Goal: Understand site structure: Understand site structure

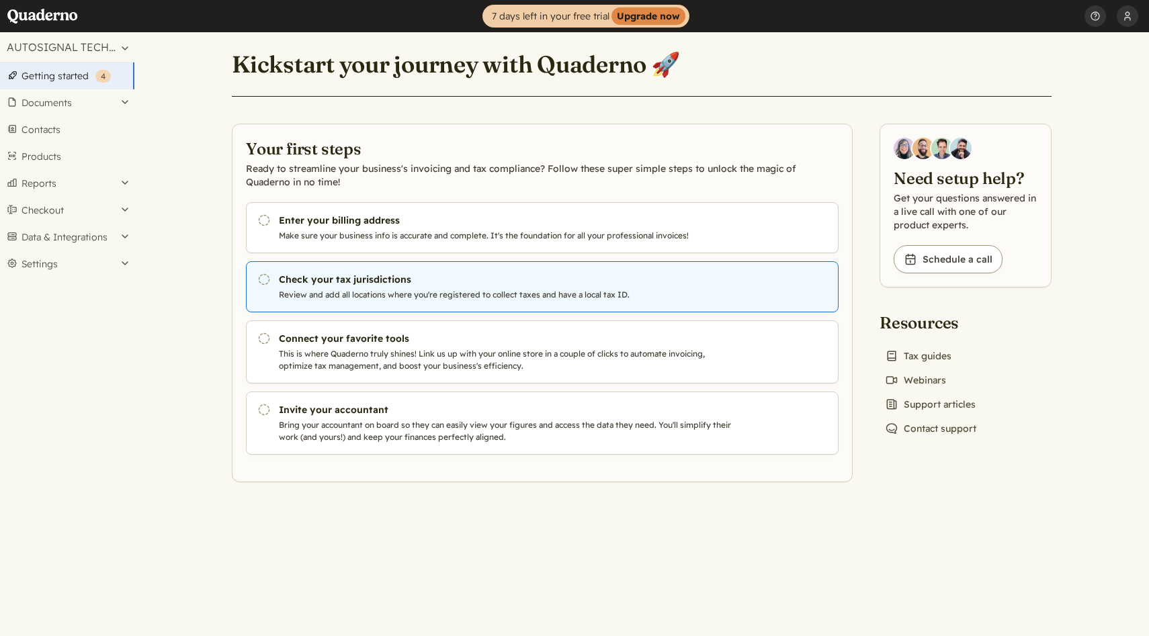
click at [433, 278] on h3 "Check your tax jurisdictions" at bounding box center [508, 279] width 458 height 13
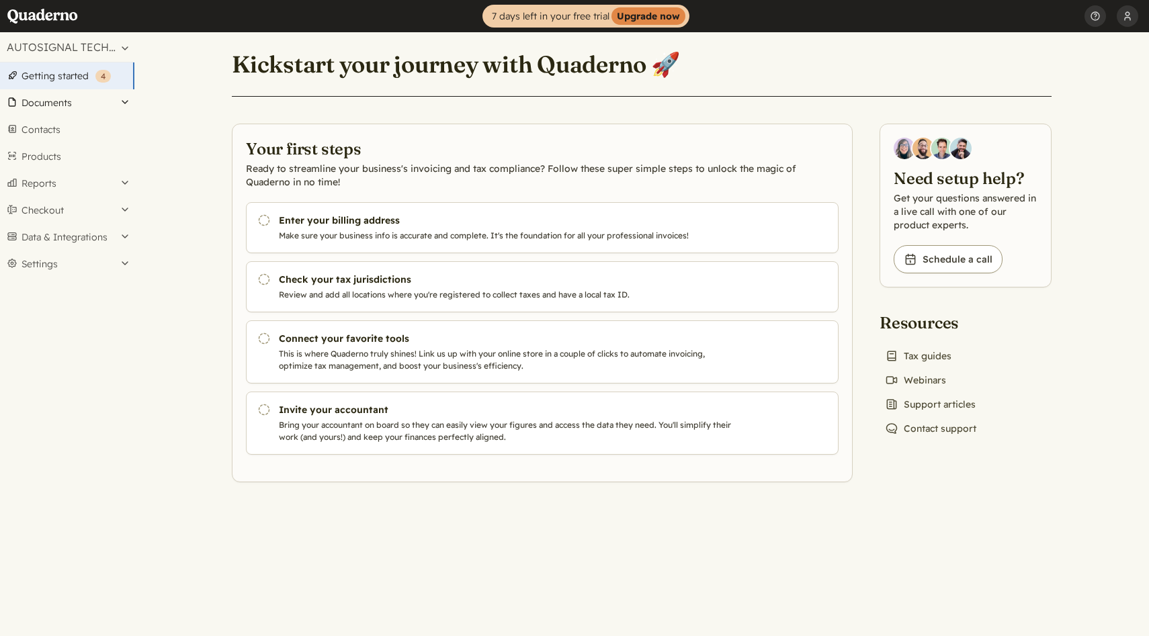
click at [58, 110] on button "Documents" at bounding box center [67, 102] width 134 height 27
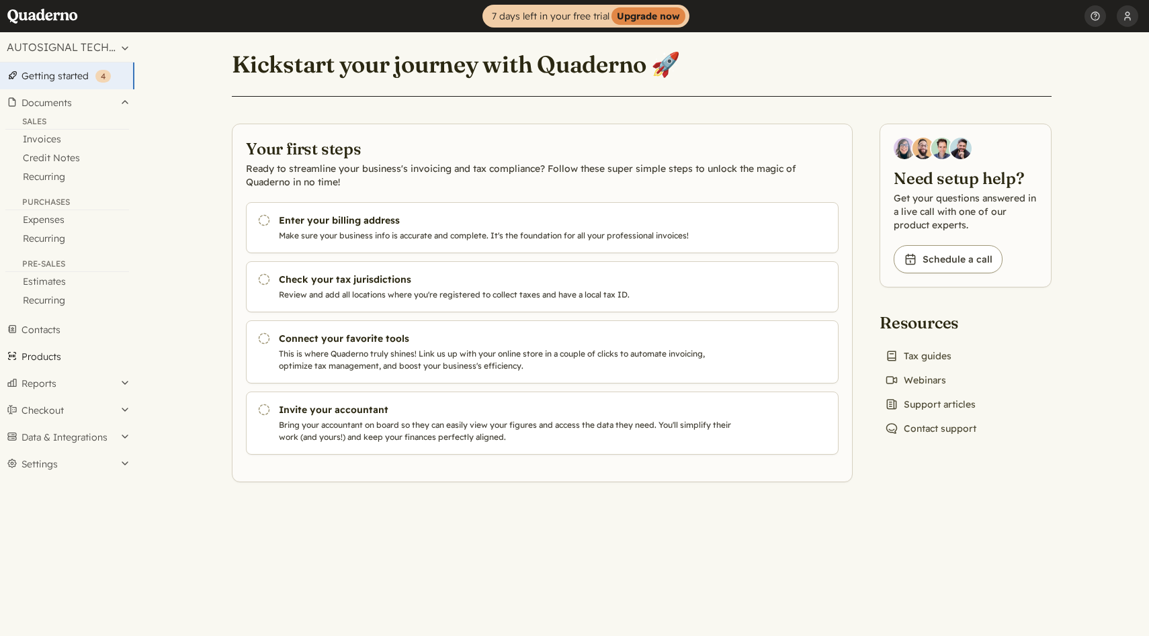
click at [62, 353] on link "Products" at bounding box center [67, 356] width 134 height 27
